Goal: Navigation & Orientation: Find specific page/section

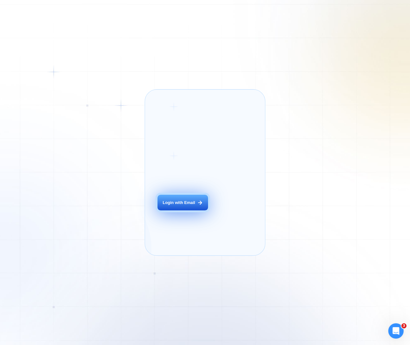
click at [195, 211] on button "Login with Email" at bounding box center [183, 203] width 51 height 16
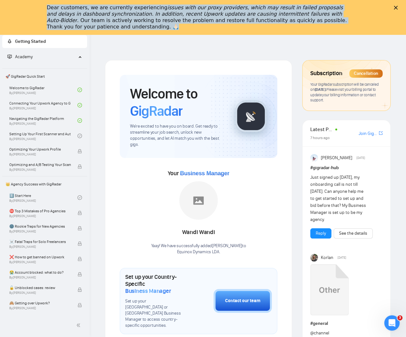
drag, startPoint x: 98, startPoint y: 29, endPoint x: 46, endPoint y: 8, distance: 56.5
click at [46, 8] on div "Dear customers, we are currently experiencing issues with our proxy providers, …" at bounding box center [203, 17] width 406 height 29
copy div "Dear customers, we are currently experiencing issues with our proxy providers, …"
drag, startPoint x: 105, startPoint y: 34, endPoint x: 39, endPoint y: 34, distance: 66.6
click at [37, 28] on div "Dear customers, we are currently experiencing issues with our proxy providers, …" at bounding box center [203, 17] width 406 height 29
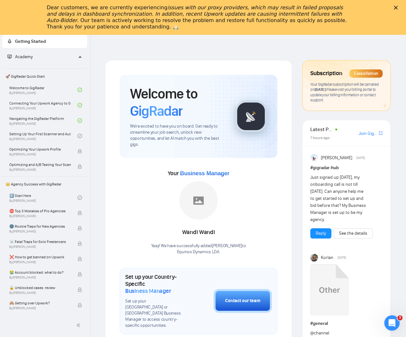
click at [396, 6] on div "Dear customers, we are currently experiencing issues with our proxy providers, …" at bounding box center [203, 17] width 406 height 29
click at [398, 6] on icon "Close" at bounding box center [396, 8] width 4 height 4
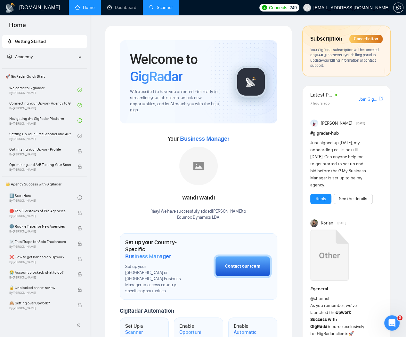
click at [166, 7] on link "Scanner" at bounding box center [161, 7] width 24 height 5
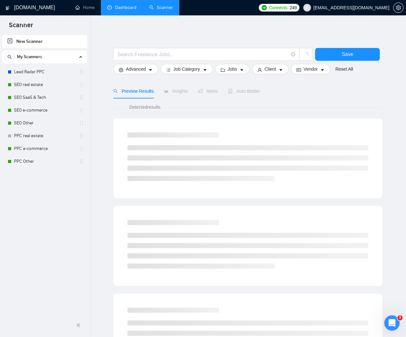
click at [132, 8] on link "Dashboard" at bounding box center [121, 7] width 29 height 5
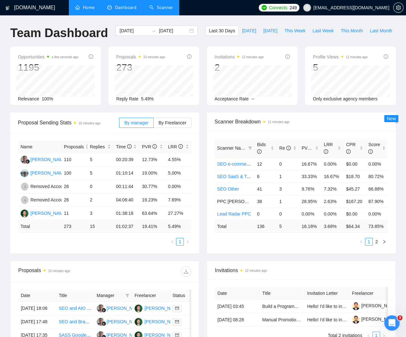
click at [78, 10] on link "Home" at bounding box center [84, 7] width 19 height 5
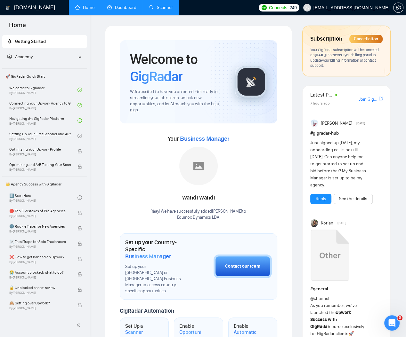
click at [134, 9] on link "Dashboard" at bounding box center [121, 7] width 29 height 5
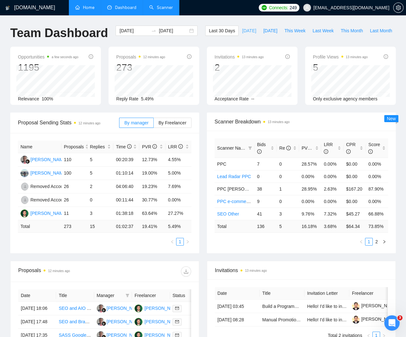
click at [245, 31] on span "Today" at bounding box center [249, 30] width 14 height 7
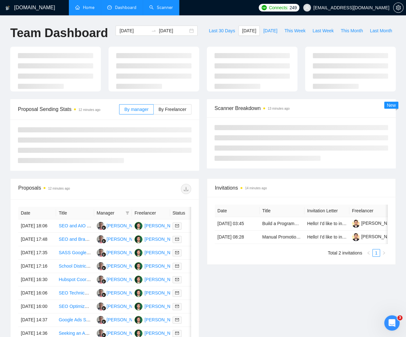
type input "2025-08-28"
